Goal: Information Seeking & Learning: Learn about a topic

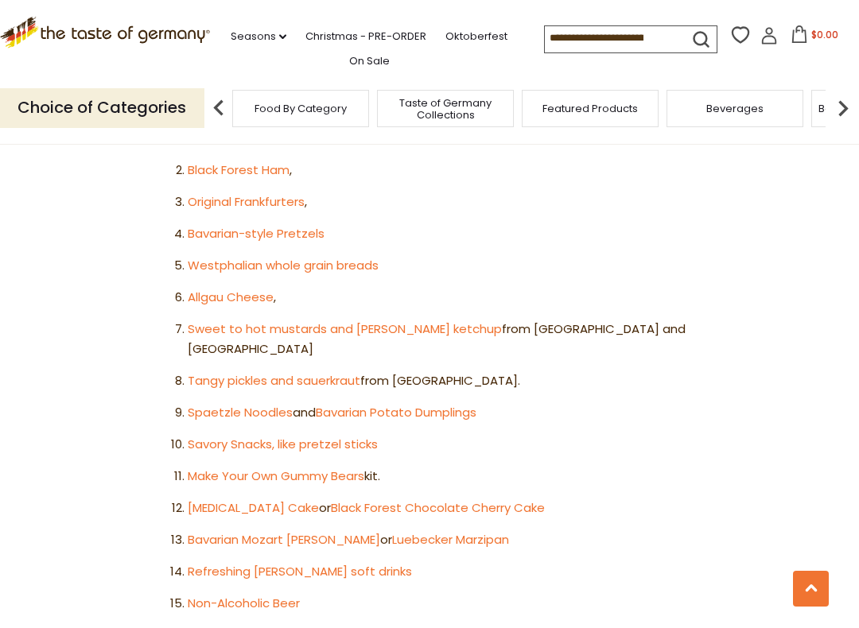
scroll to position [991, 0]
click at [218, 403] on link "Spaetzle Noodles" at bounding box center [240, 411] width 105 height 17
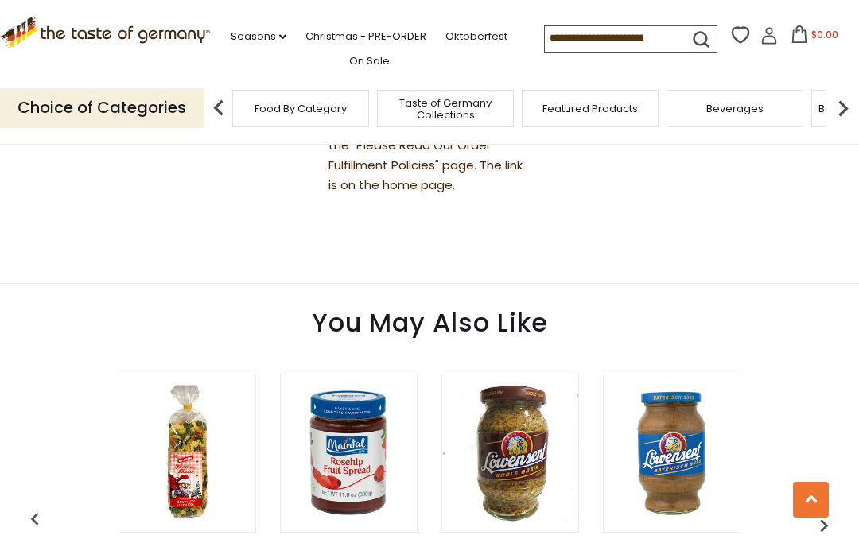
scroll to position [924, 0]
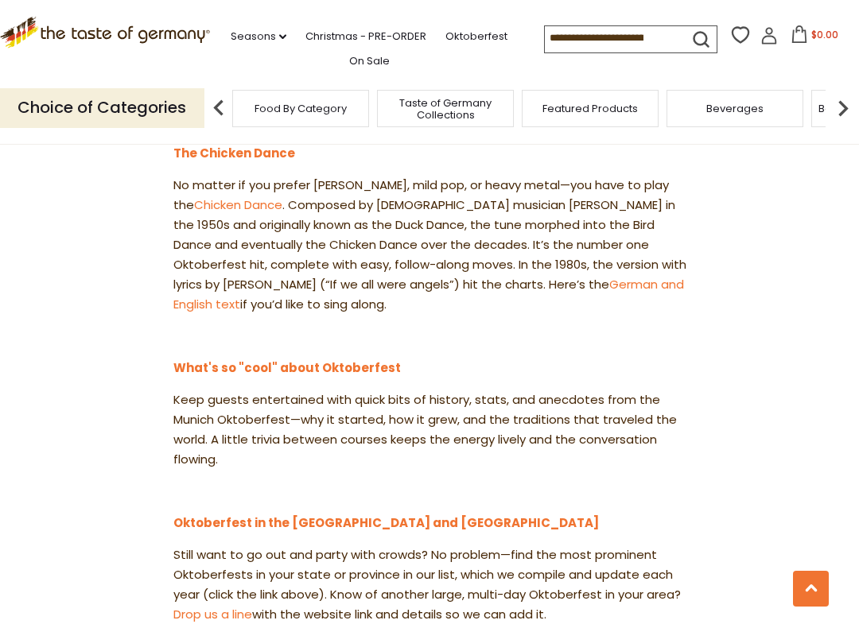
scroll to position [1899, 0]
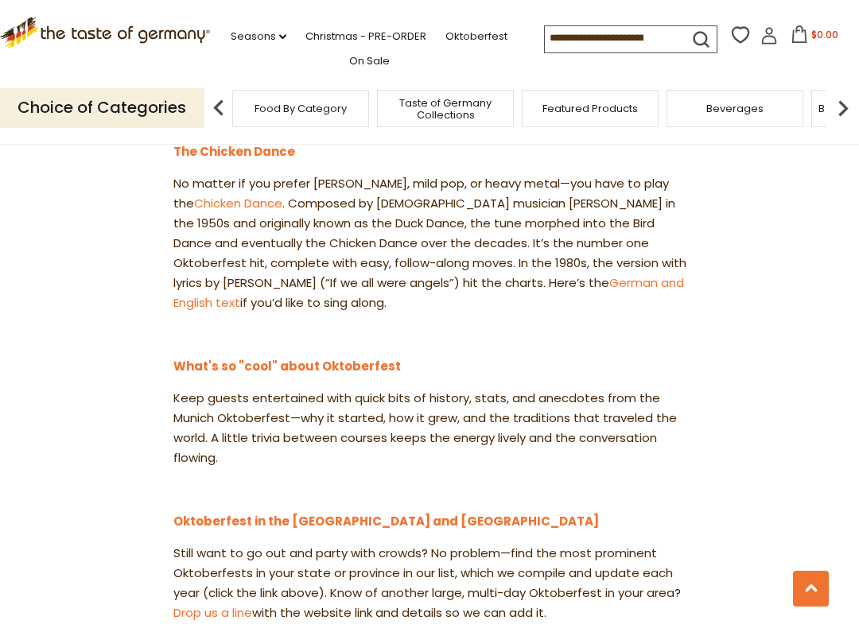
click at [601, 274] on link "German and English text" at bounding box center [428, 292] width 511 height 37
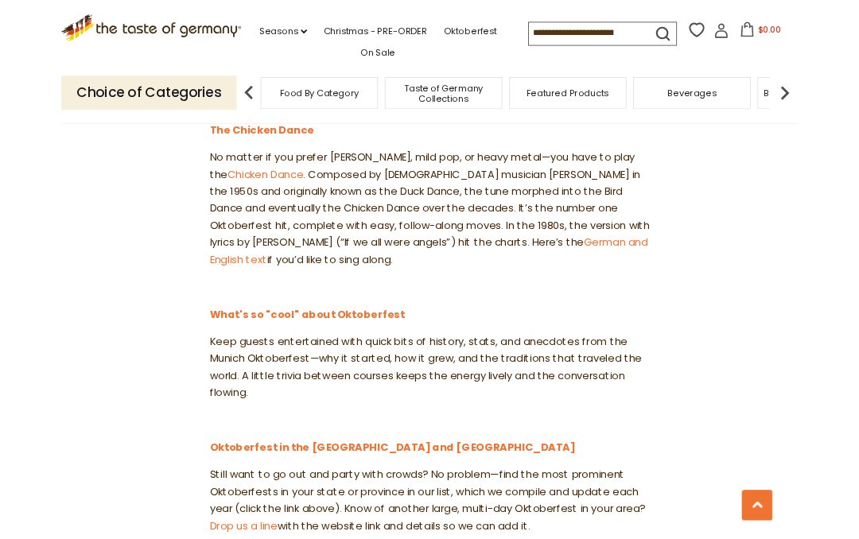
scroll to position [1944, 0]
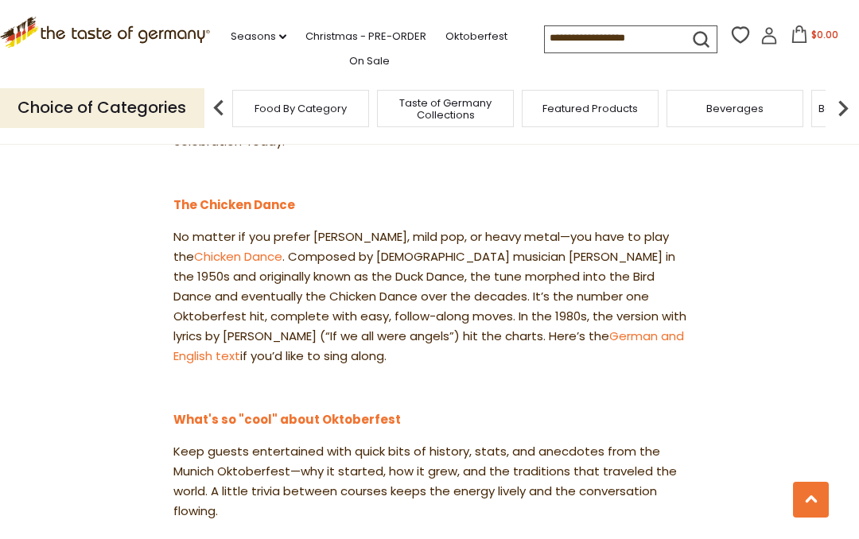
scroll to position [1835, 0]
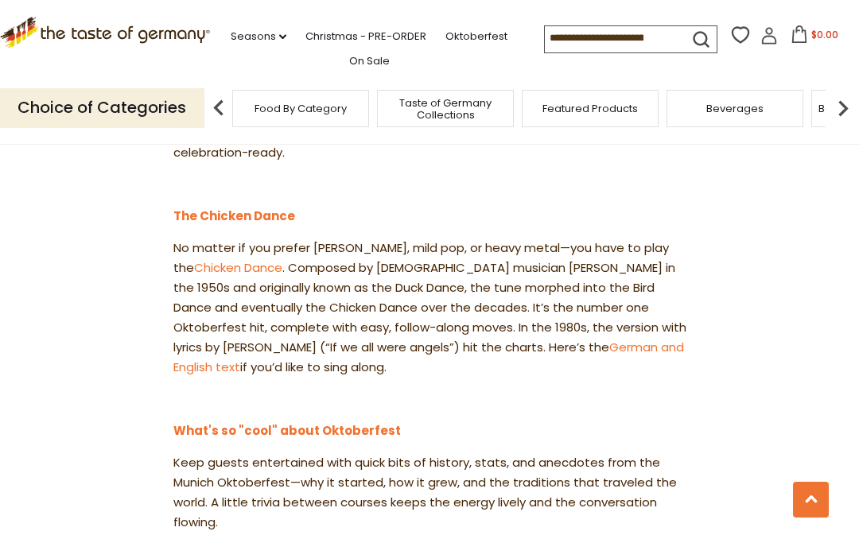
click at [232, 422] on strong "What's so "cool" about Oktoberfest" at bounding box center [287, 430] width 228 height 17
